Goal: Information Seeking & Learning: Learn about a topic

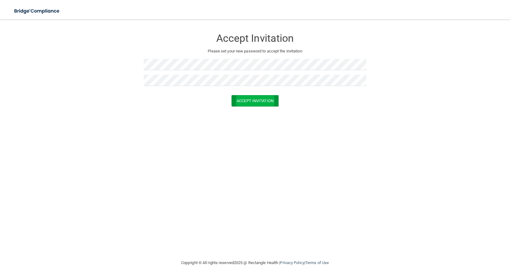
click at [259, 101] on button "Accept Invitation" at bounding box center [254, 100] width 47 height 11
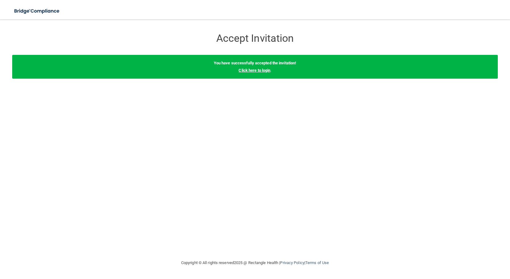
click at [264, 71] on link "Click here to login" at bounding box center [254, 70] width 32 height 5
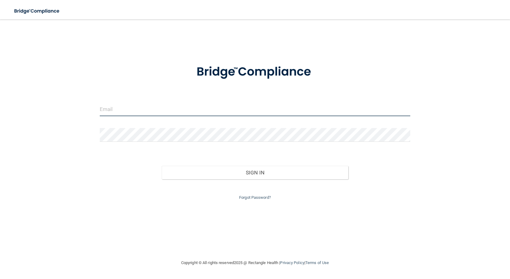
type input "[EMAIL_ADDRESS][DOMAIN_NAME]"
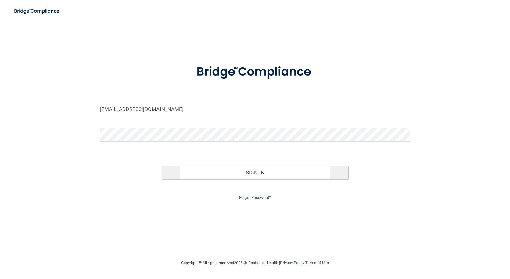
click at [260, 172] on button "Sign In" at bounding box center [255, 172] width 186 height 13
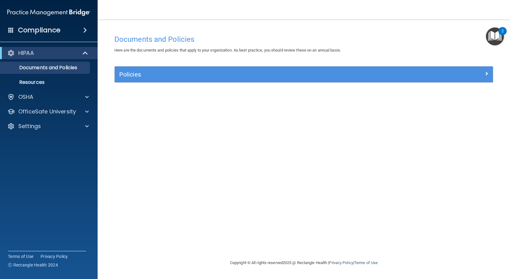
click at [85, 30] on span at bounding box center [85, 30] width 4 height 7
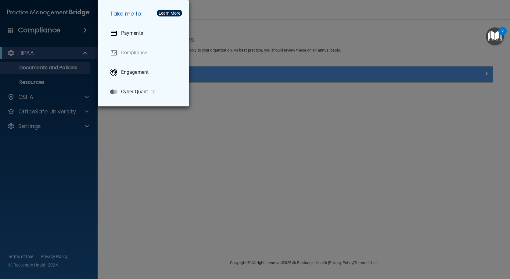
click at [45, 33] on div "Take me to: Payments Compliance Engagement Cyber Quant" at bounding box center [255, 139] width 510 height 279
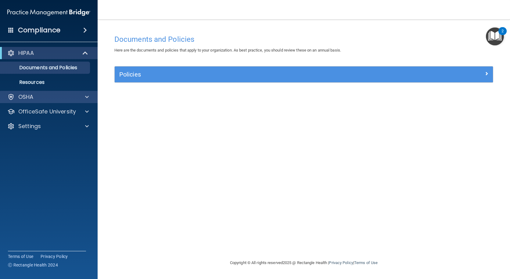
click at [86, 97] on span at bounding box center [87, 96] width 4 height 7
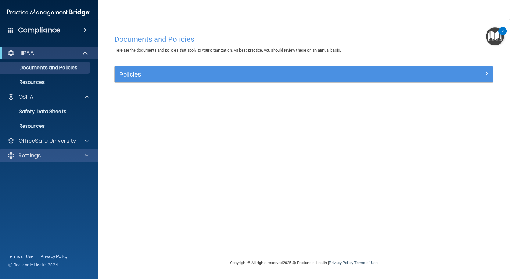
click at [77, 157] on div "Settings" at bounding box center [41, 155] width 76 height 7
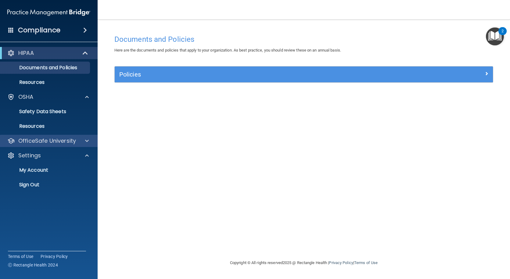
click at [67, 142] on p "OfficeSafe University" at bounding box center [47, 140] width 58 height 7
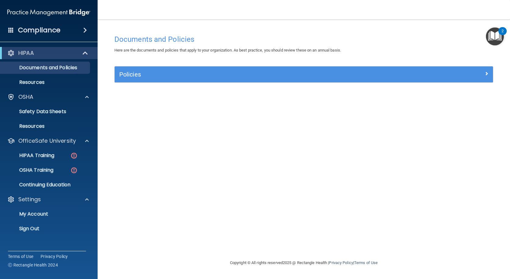
click at [87, 55] on span at bounding box center [85, 52] width 5 height 7
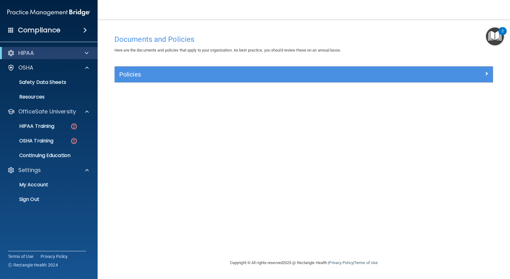
click at [87, 55] on span at bounding box center [87, 52] width 4 height 7
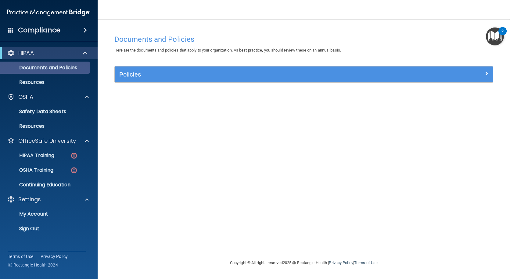
click at [64, 68] on p "Documents and Policies" at bounding box center [45, 68] width 83 height 6
click at [134, 75] on h5 "Policies" at bounding box center [256, 74] width 274 height 7
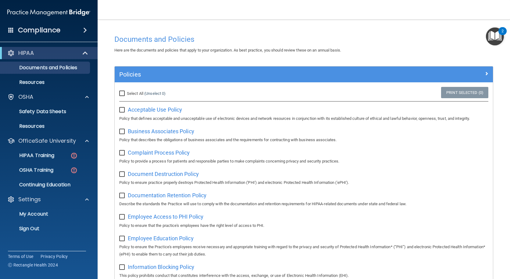
click at [87, 33] on span at bounding box center [85, 30] width 4 height 7
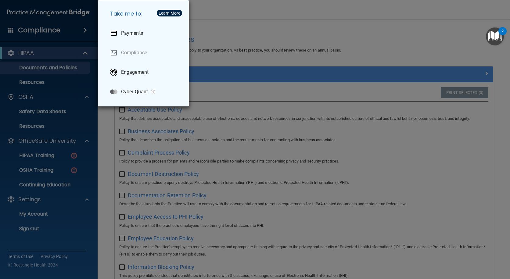
click at [133, 53] on link "Compliance" at bounding box center [144, 52] width 79 height 17
click at [133, 92] on p "Cyber Quant" at bounding box center [134, 92] width 27 height 6
click at [217, 16] on div "Take me to: Payments Compliance Engagement Cyber Quant" at bounding box center [255, 139] width 510 height 279
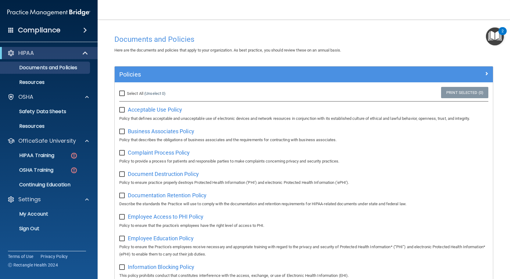
click at [11, 30] on span at bounding box center [10, 29] width 5 height 5
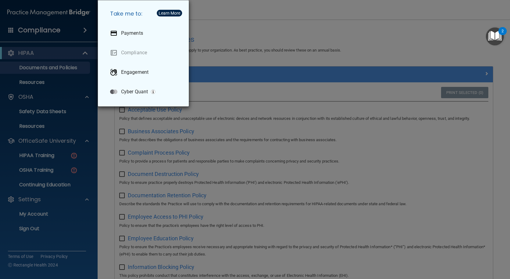
click at [116, 51] on link "Compliance" at bounding box center [144, 52] width 79 height 17
click at [11, 30] on div "Take me to: Payments Compliance Engagement Cyber Quant" at bounding box center [255, 139] width 510 height 279
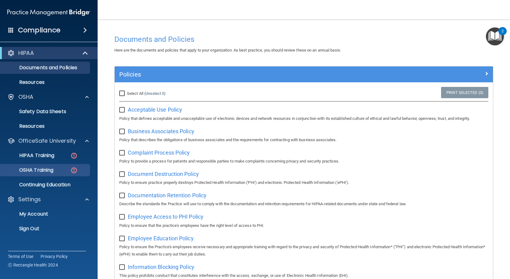
click at [36, 170] on p "OSHA Training" at bounding box center [28, 170] width 49 height 6
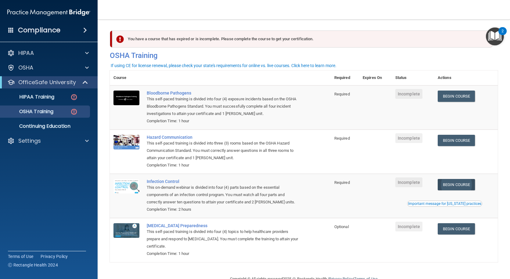
click at [454, 182] on link "Begin Course" at bounding box center [455, 184] width 37 height 11
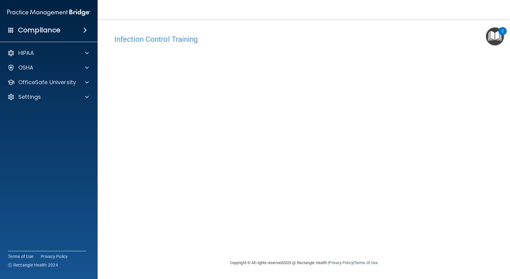
click at [457, 124] on div "Infection Control Training This course doesn’t expire until . Are you sure you …" at bounding box center [304, 145] width 388 height 227
click at [330, 36] on h4 "Infection Control Training" at bounding box center [303, 39] width 378 height 8
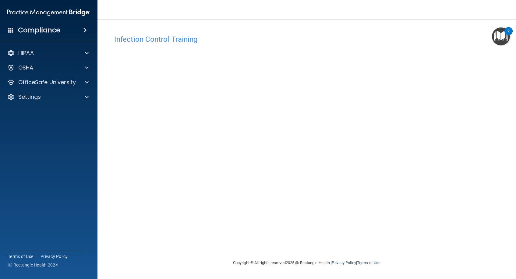
click at [337, 28] on div "Infection Control Training This course doesn’t expire until . Are you sure you …" at bounding box center [307, 139] width 394 height 227
